Goal: Task Accomplishment & Management: Complete application form

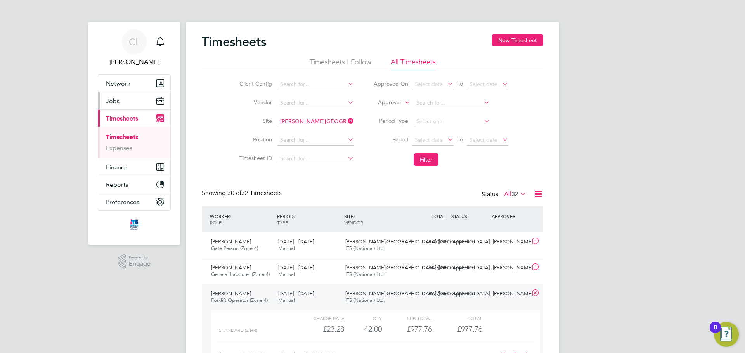
click at [135, 106] on button "Jobs" at bounding box center [134, 100] width 72 height 17
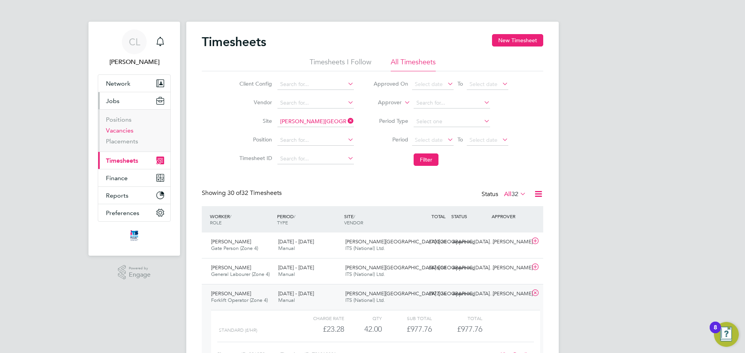
click at [130, 130] on link "Vacancies" at bounding box center [120, 130] width 28 height 7
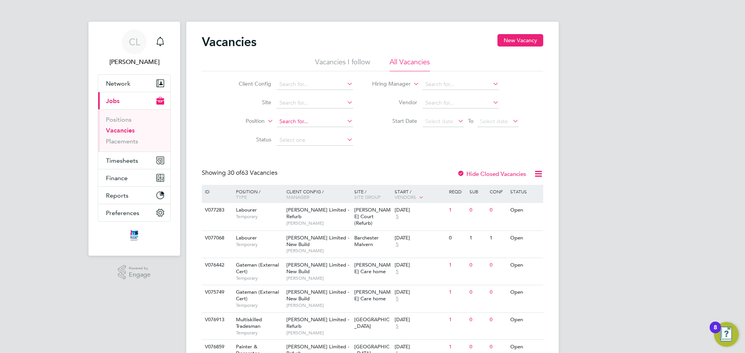
click at [309, 117] on input at bounding box center [315, 121] width 76 height 11
click at [360, 111] on li "Site" at bounding box center [290, 103] width 146 height 19
click at [308, 101] on input at bounding box center [315, 103] width 76 height 11
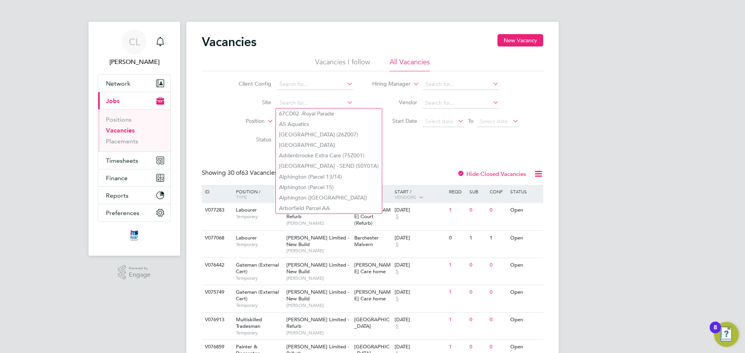
click at [255, 112] on li "Site" at bounding box center [290, 103] width 146 height 19
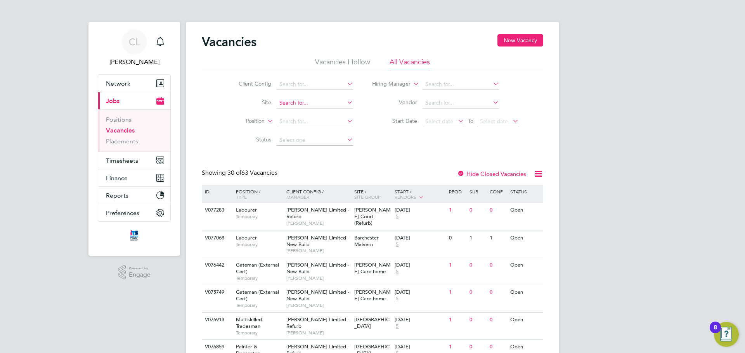
click at [293, 102] on input at bounding box center [315, 103] width 76 height 11
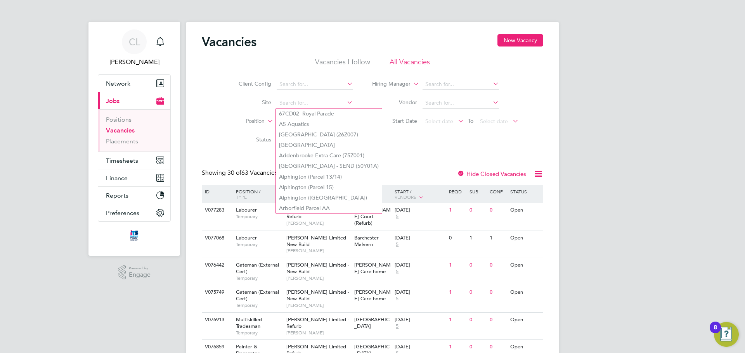
drag, startPoint x: 605, startPoint y: 135, endPoint x: 614, endPoint y: 138, distance: 9.6
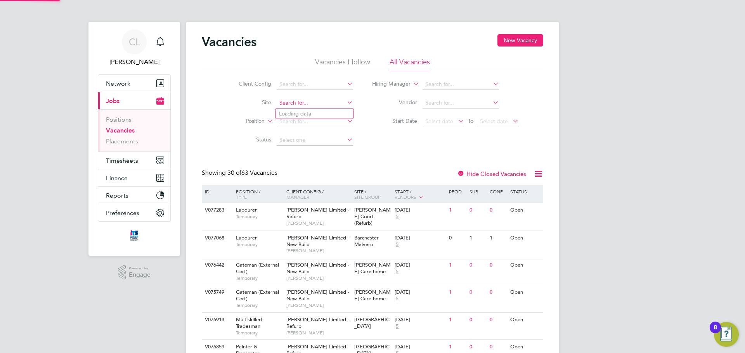
click at [339, 101] on input at bounding box center [315, 103] width 76 height 11
click at [306, 102] on input at bounding box center [315, 103] width 76 height 11
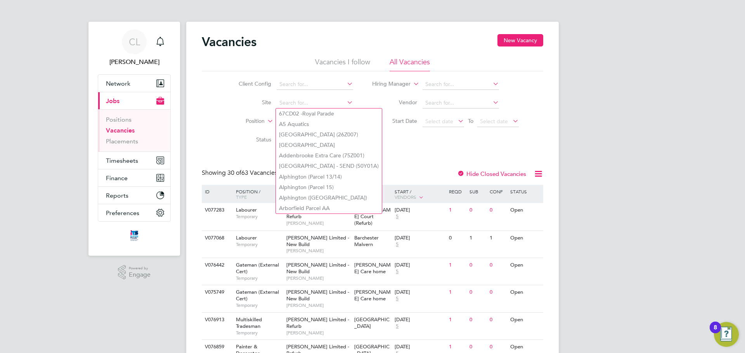
click at [244, 112] on li "Position" at bounding box center [290, 121] width 146 height 19
